Goal: Transaction & Acquisition: Purchase product/service

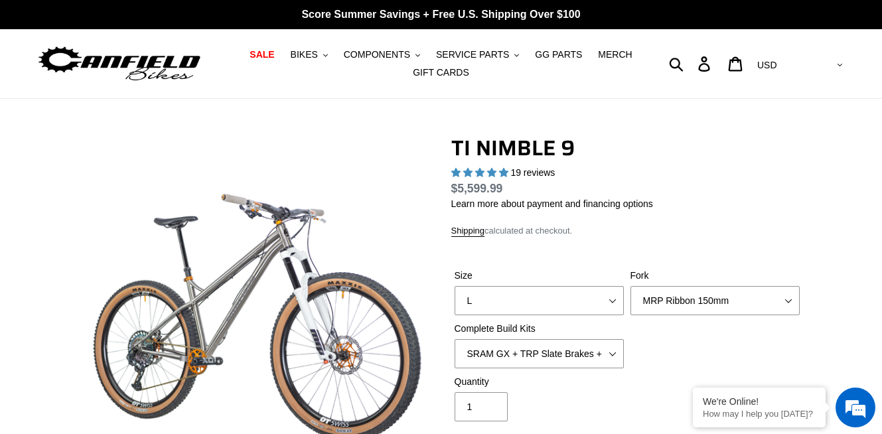
select select "highest-rating"
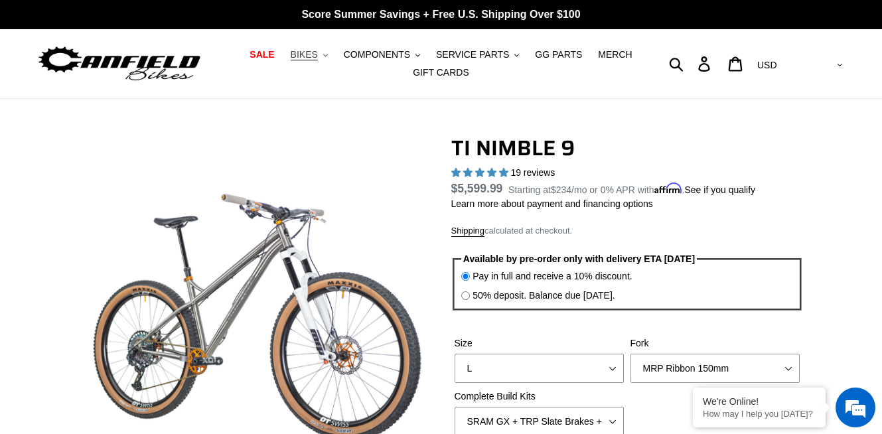
click at [312, 53] on span "BIKES" at bounding box center [304, 54] width 27 height 11
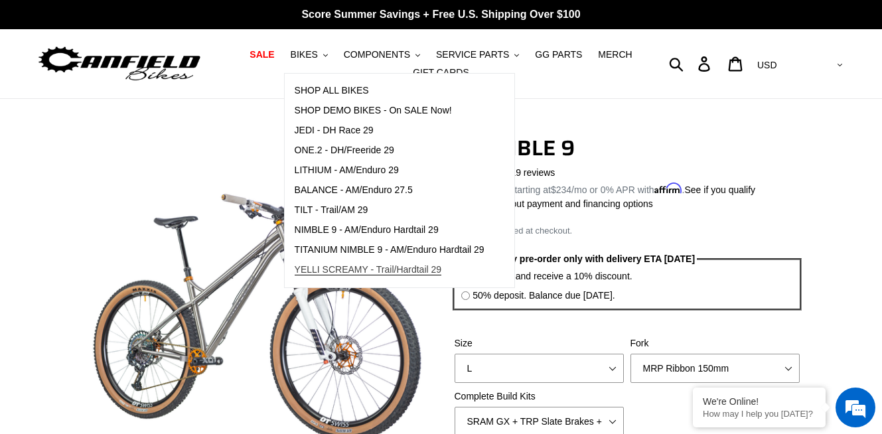
click at [332, 270] on span "YELLI SCREAMY - Trail/Hardtail 29" at bounding box center [368, 269] width 147 height 11
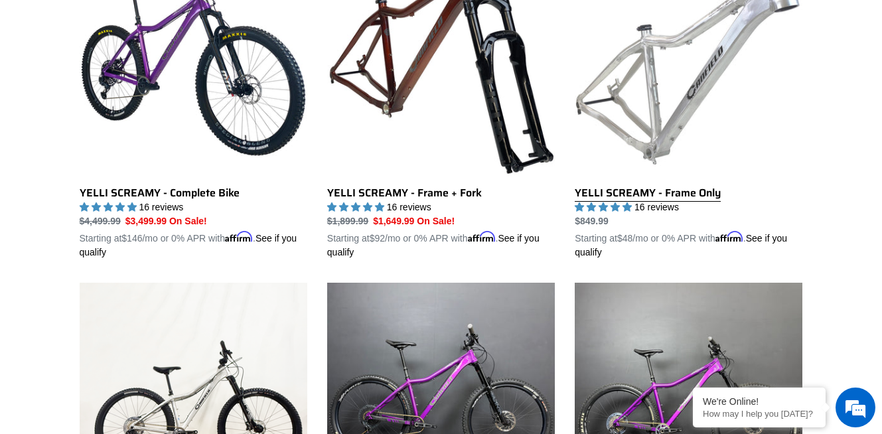
click at [630, 185] on link "YELLI SCREAMY - Frame Only" at bounding box center [688, 104] width 228 height 310
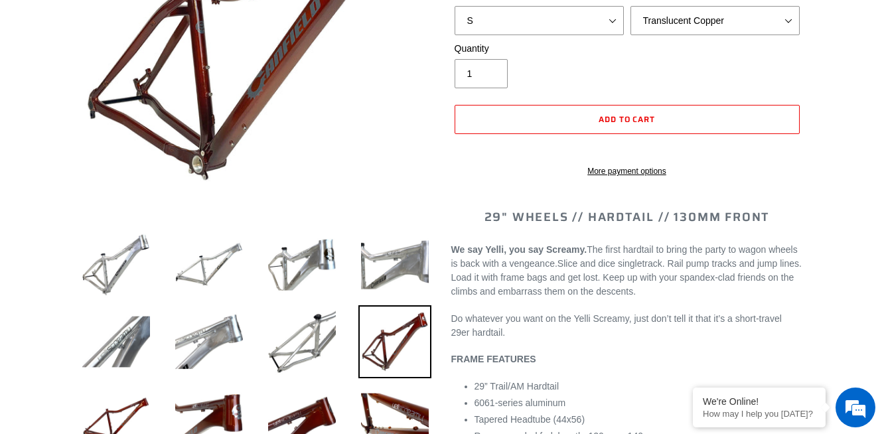
select select "highest-rating"
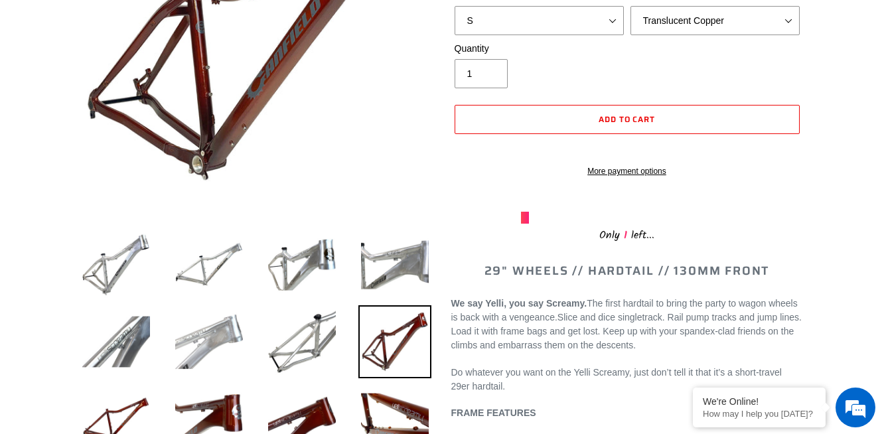
click at [202, 344] on img at bounding box center [208, 341] width 73 height 73
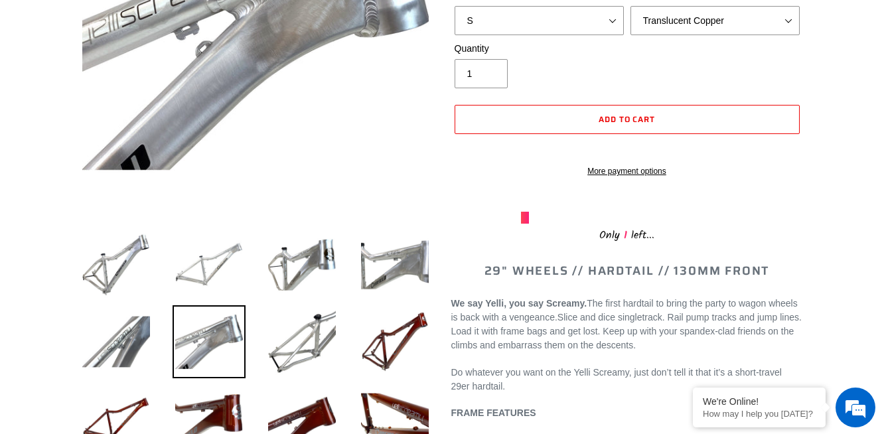
click at [206, 267] on img at bounding box center [208, 264] width 73 height 73
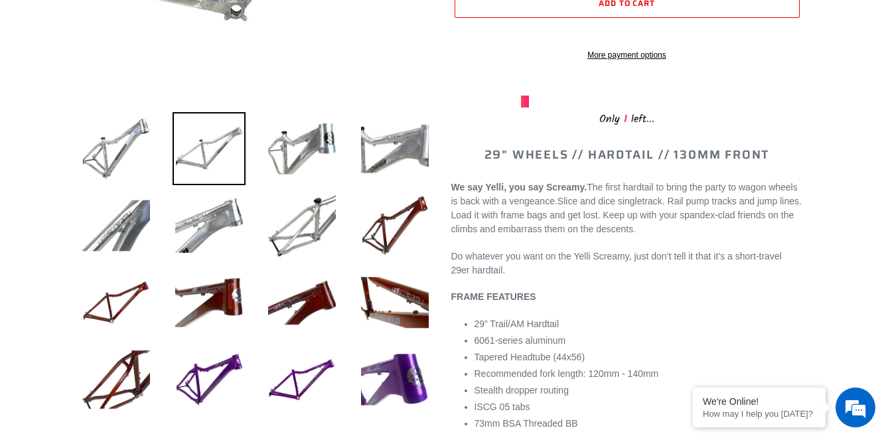
scroll to position [400, 0]
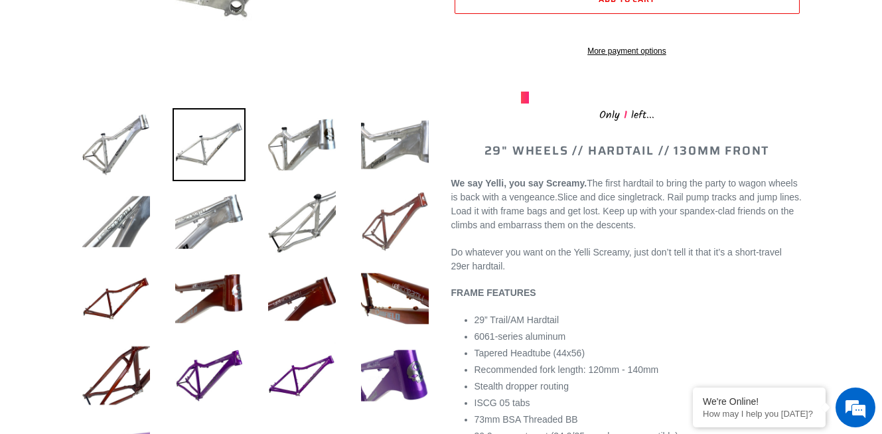
click at [400, 228] on img at bounding box center [394, 221] width 73 height 73
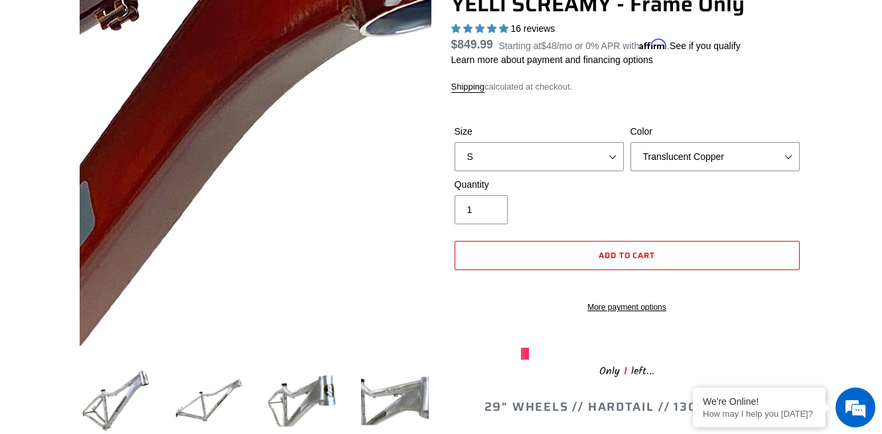
scroll to position [145, 0]
